Goal: Information Seeking & Learning: Understand process/instructions

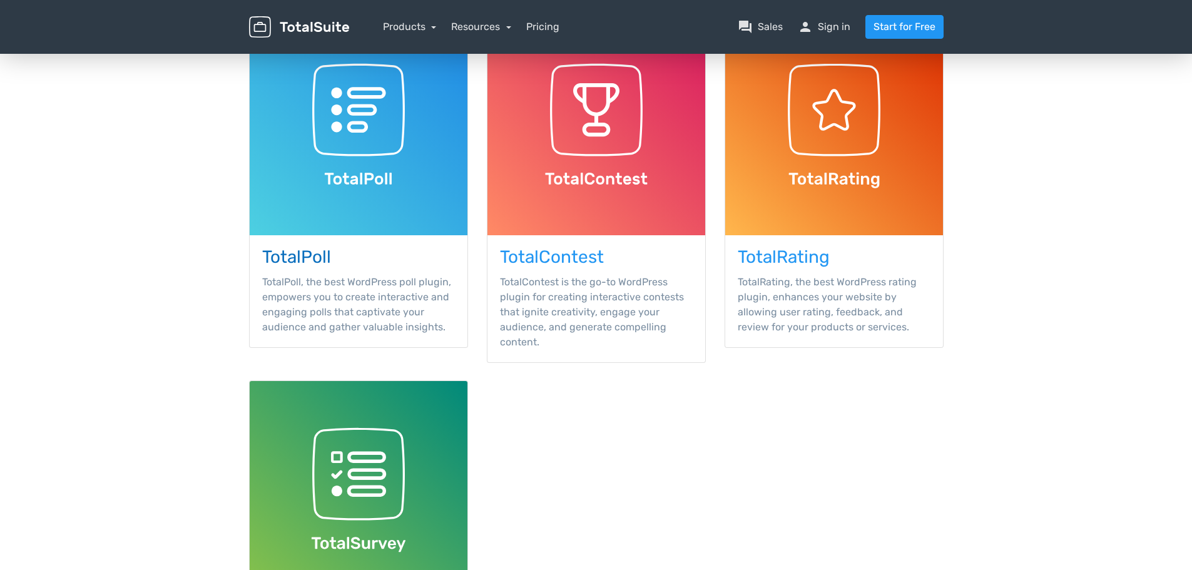
scroll to position [188, 0]
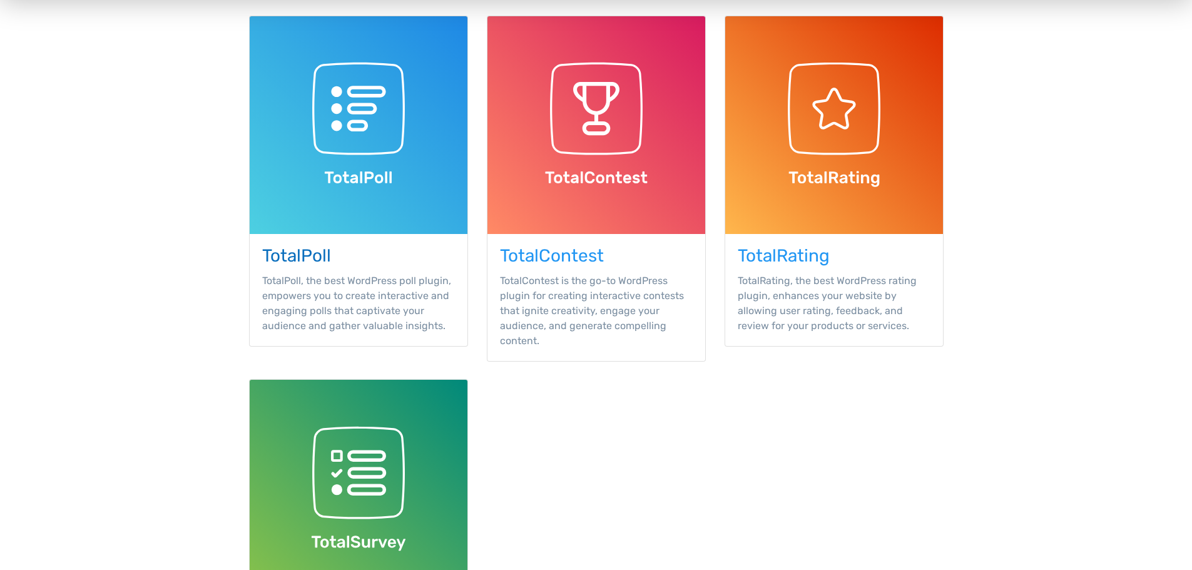
click at [379, 188] on img at bounding box center [359, 125] width 218 height 218
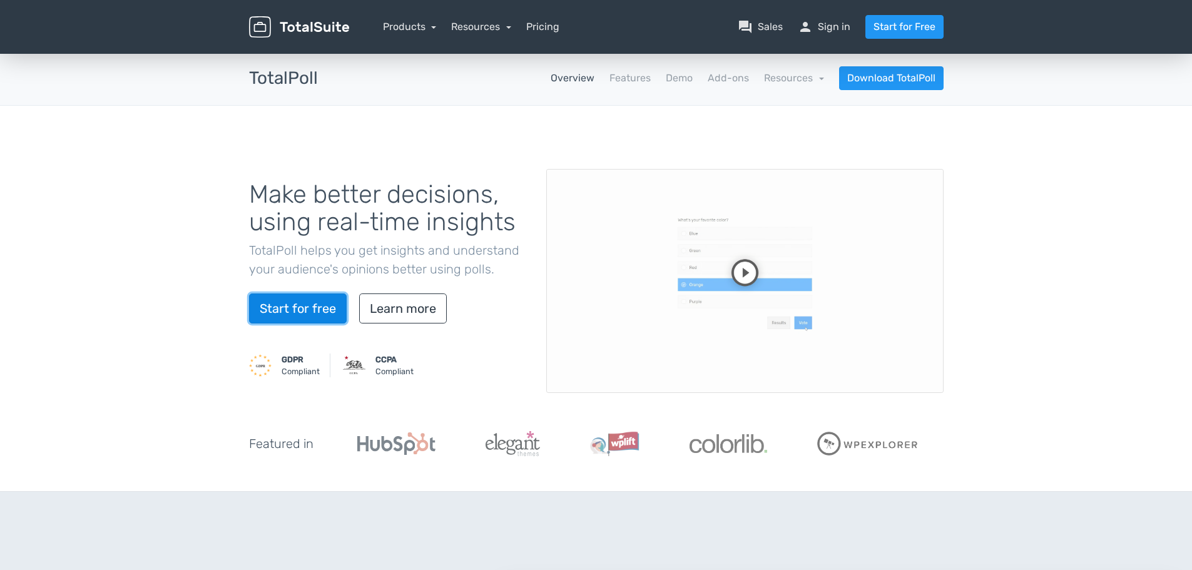
click at [315, 303] on link "Start for free" at bounding box center [298, 309] width 98 height 30
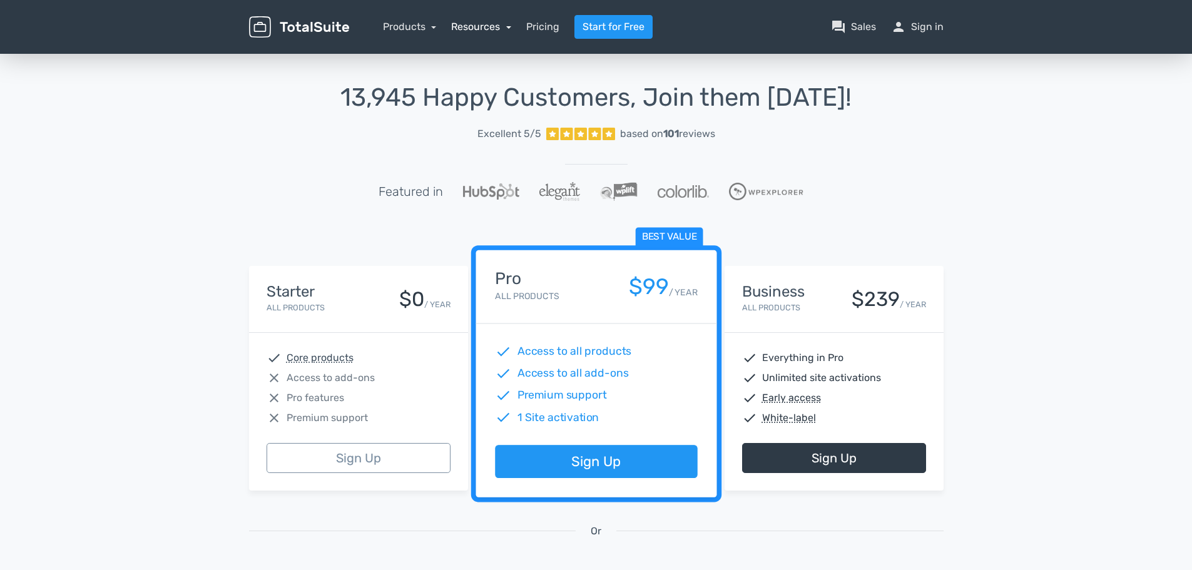
click at [490, 28] on link "Resources" at bounding box center [481, 27] width 60 height 12
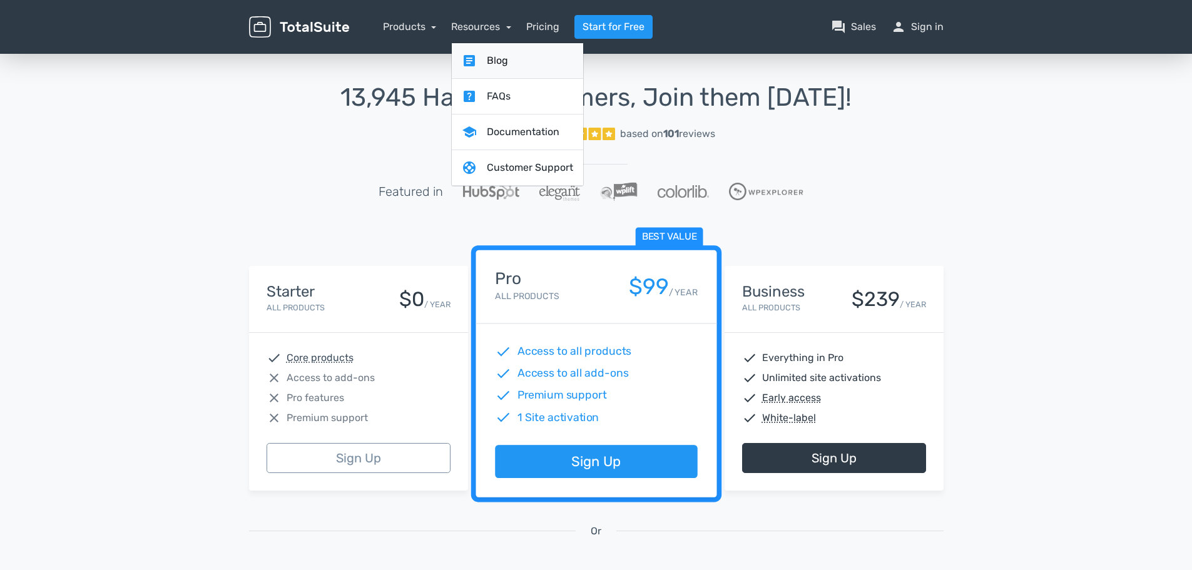
click at [493, 60] on link "article Blog" at bounding box center [517, 61] width 131 height 36
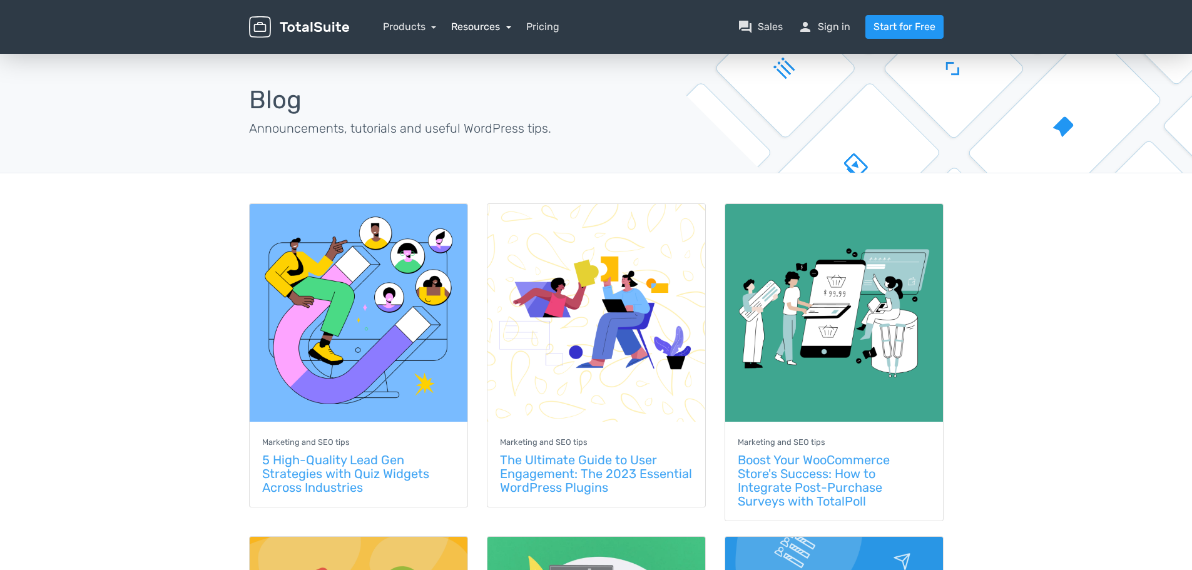
click at [487, 26] on link "Resources" at bounding box center [481, 27] width 60 height 12
click at [507, 99] on link "school Documentation" at bounding box center [517, 97] width 131 height 36
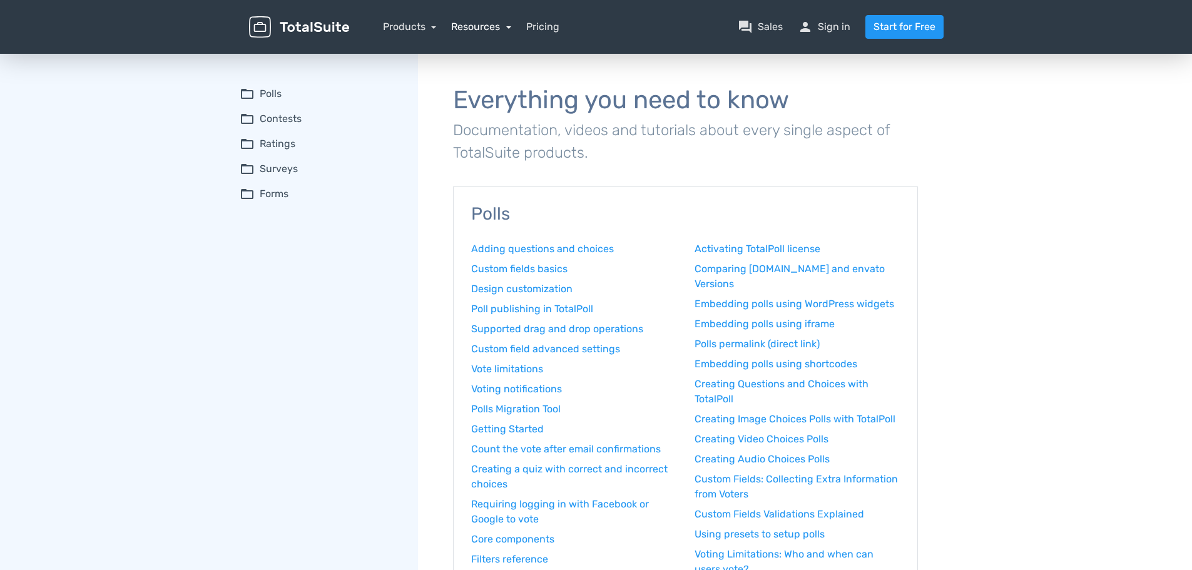
click at [482, 23] on link "Resources" at bounding box center [481, 27] width 60 height 12
click at [506, 129] on link "support Customer Support" at bounding box center [517, 133] width 131 height 36
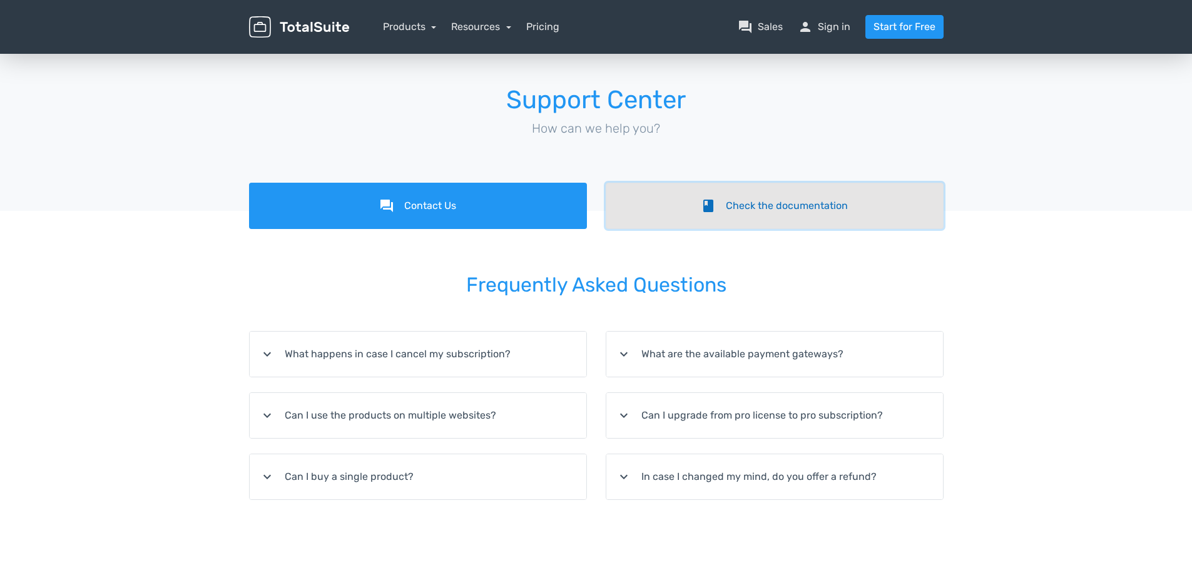
click at [797, 212] on link "book Check the documentation" at bounding box center [775, 206] width 338 height 46
click at [858, 189] on link "book Check the documentation" at bounding box center [775, 206] width 338 height 46
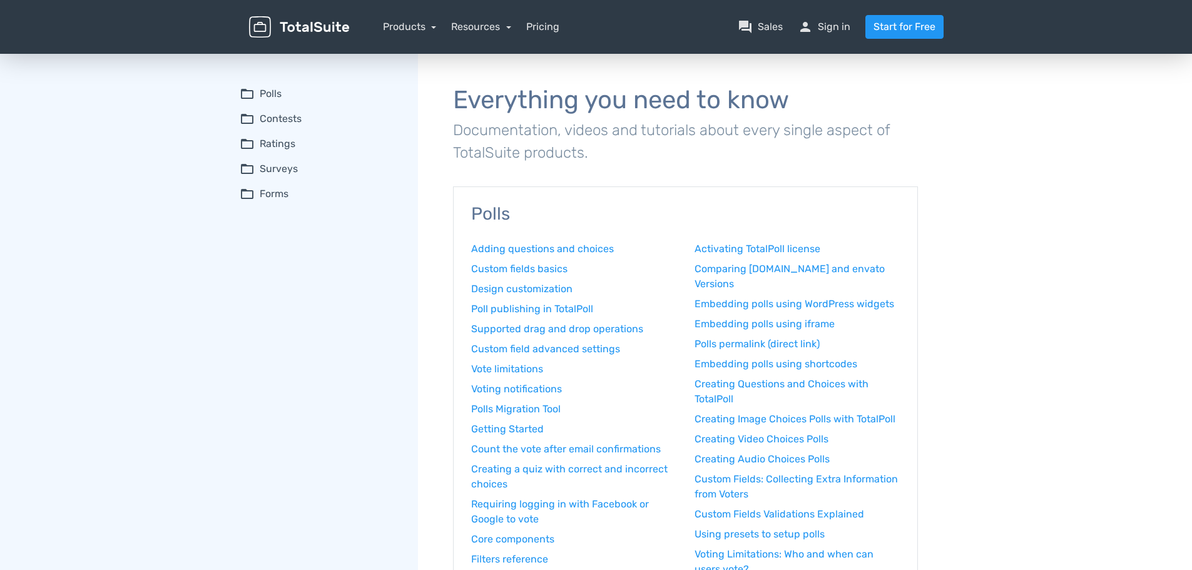
click at [272, 93] on summary "folder_open Polls" at bounding box center [320, 93] width 161 height 15
